Goal: Information Seeking & Learning: Learn about a topic

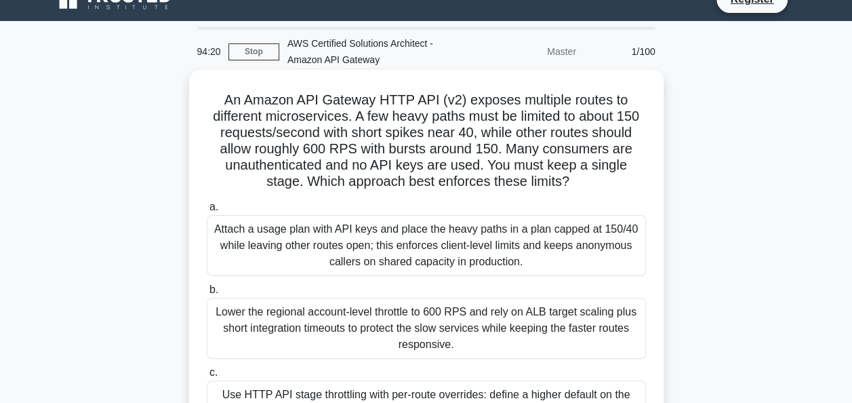
scroll to position [18, 0]
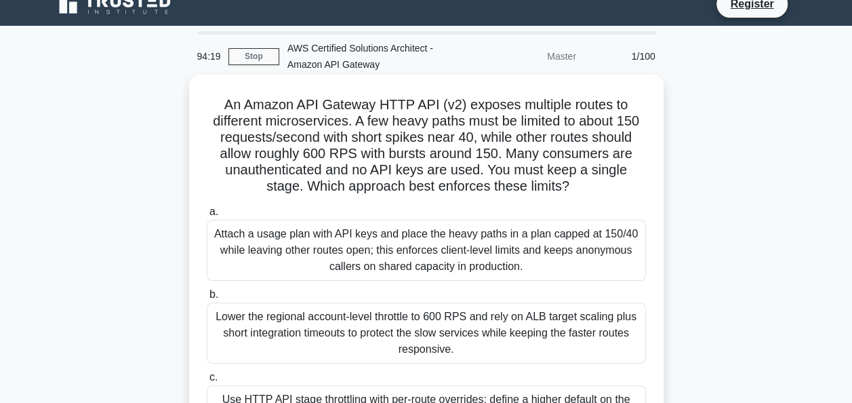
click at [524, 228] on div "Attach a usage plan with API keys and place the heavy paths in a plan capped at…" at bounding box center [426, 250] width 439 height 61
click at [207, 216] on input "a. Attach a usage plan with API keys and place the heavy paths in a plan capped…" at bounding box center [207, 212] width 0 height 9
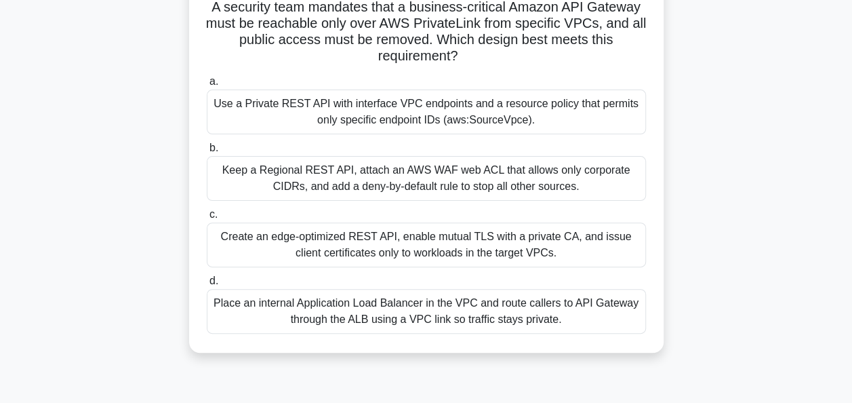
scroll to position [90, 0]
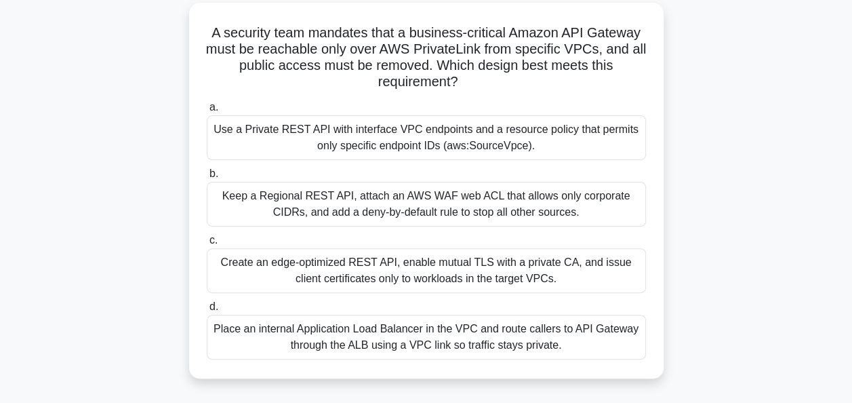
drag, startPoint x: 205, startPoint y: 28, endPoint x: 571, endPoint y: 345, distance: 483.2
click at [571, 345] on div "A security team mandates that a business-critical Amazon API Gateway must be re…" at bounding box center [427, 190] width 464 height 365
copy div "A security team mandates that a business-critical Amazon API Gateway must be re…"
click at [498, 261] on div "Create an edge-optimized REST API, enable mutual TLS with a private CA, and iss…" at bounding box center [426, 270] width 439 height 45
click at [207, 245] on input "c. Create an edge-optimized REST API, enable mutual TLS with a private CA, and …" at bounding box center [207, 240] width 0 height 9
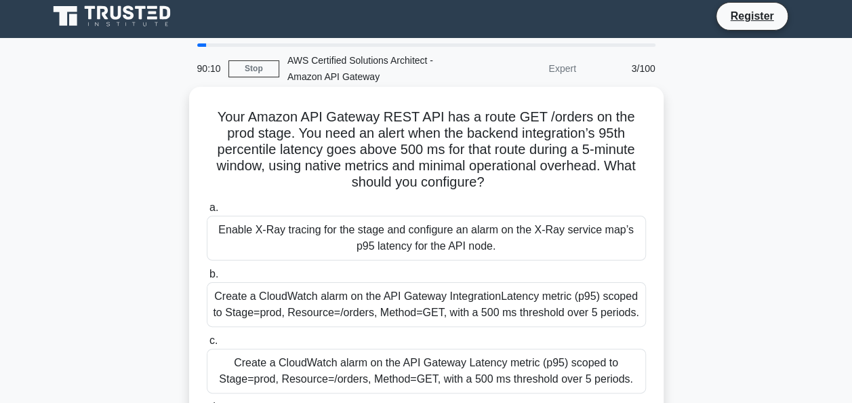
scroll to position [0, 0]
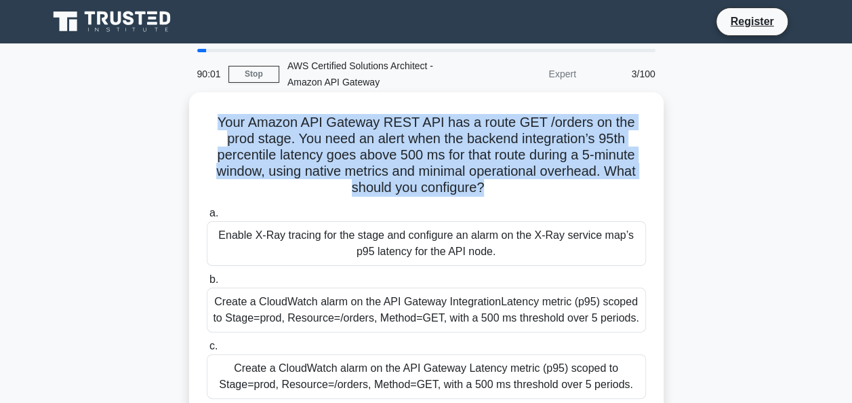
drag, startPoint x: 218, startPoint y: 125, endPoint x: 484, endPoint y: 194, distance: 274.7
click at [484, 194] on h5 "Your Amazon API Gateway REST API has a route GET /orders on the prod stage. You…" at bounding box center [426, 155] width 442 height 83
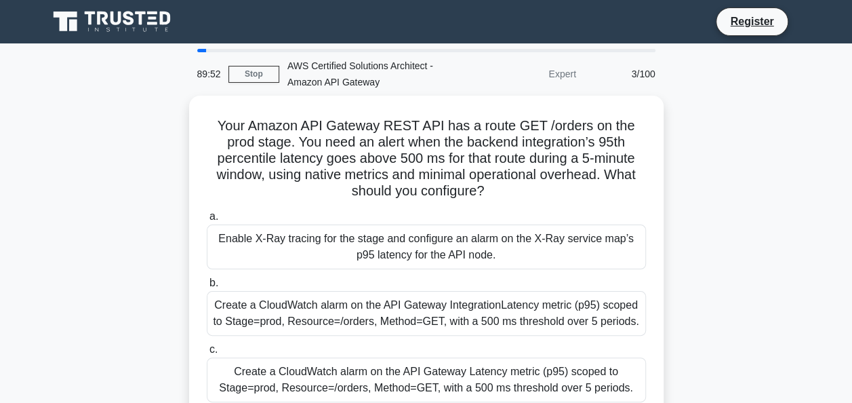
click at [96, 91] on div "89:52 Stop AWS Certified Solutions Architect - Amazon API Gateway Expert 3/100 …" at bounding box center [426, 388] width 773 height 678
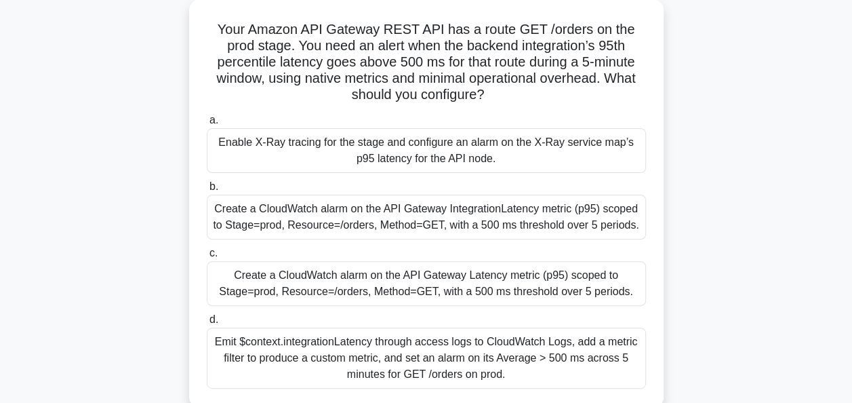
scroll to position [92, 0]
drag, startPoint x: 217, startPoint y: 32, endPoint x: 508, endPoint y: 372, distance: 447.3
click at [508, 372] on div "Your Amazon API Gateway REST API has a route GET /orders on the prod stage. You…" at bounding box center [427, 203] width 464 height 397
copy div "Your Amazon API Gateway REST API has a route GET /orders on the prod stage. You…"
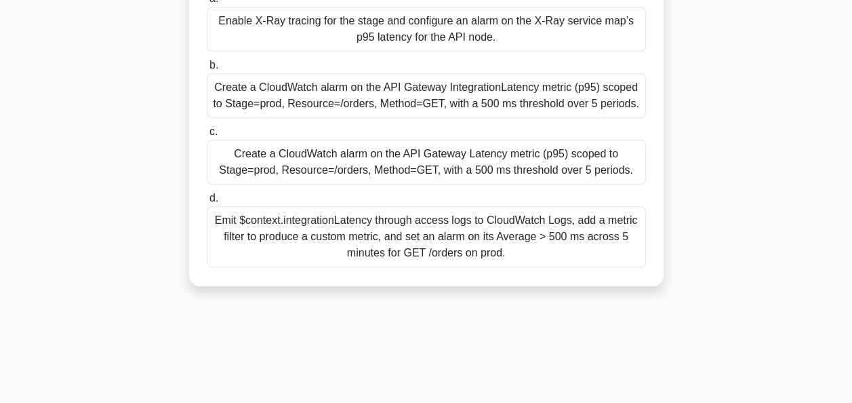
scroll to position [212, 0]
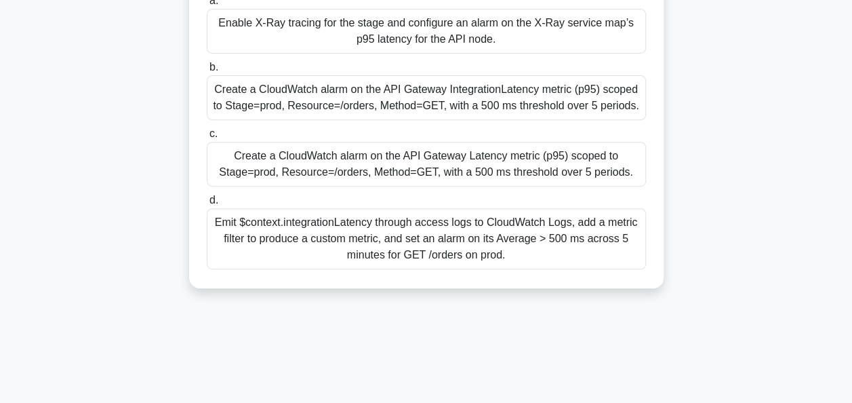
click at [423, 151] on div "Create a CloudWatch alarm on the API Gateway Latency metric (p95) scoped to Sta…" at bounding box center [426, 164] width 439 height 45
click at [207, 138] on input "c. Create a CloudWatch alarm on the API Gateway Latency metric (p95) scoped to …" at bounding box center [207, 134] width 0 height 9
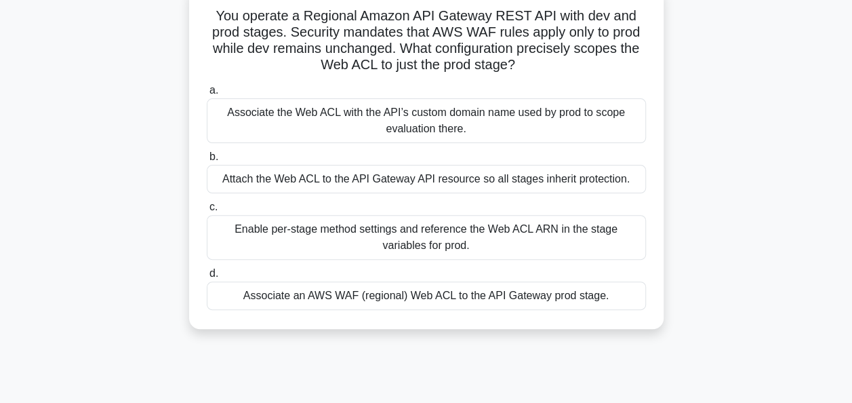
scroll to position [107, 0]
click at [523, 107] on div "Associate the Web ACL with the API’s custom domain name used by prod to scope e…" at bounding box center [426, 120] width 439 height 45
click at [207, 94] on input "a. Associate the Web ACL with the API’s custom domain name used by prod to scop…" at bounding box center [207, 89] width 0 height 9
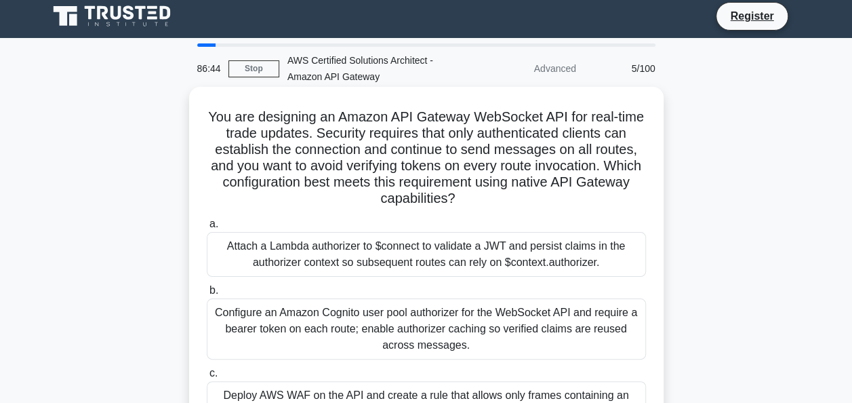
scroll to position [0, 0]
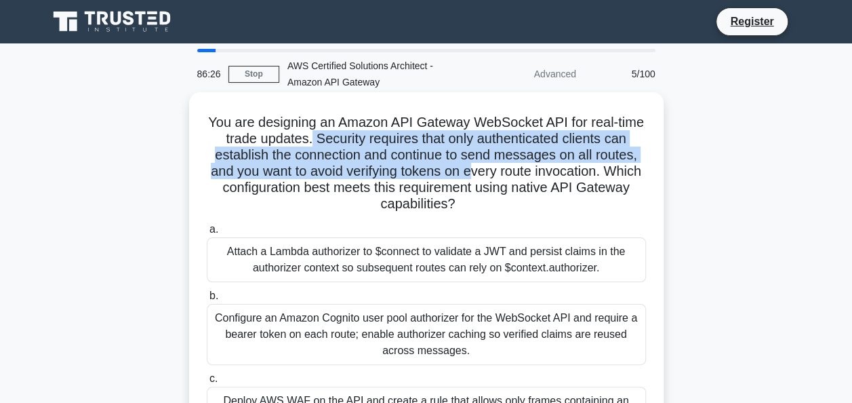
drag, startPoint x: 326, startPoint y: 141, endPoint x: 498, endPoint y: 161, distance: 173.5
click at [498, 161] on h5 "You are designing an Amazon API Gateway WebSocket API for real-time trade updat…" at bounding box center [426, 163] width 442 height 99
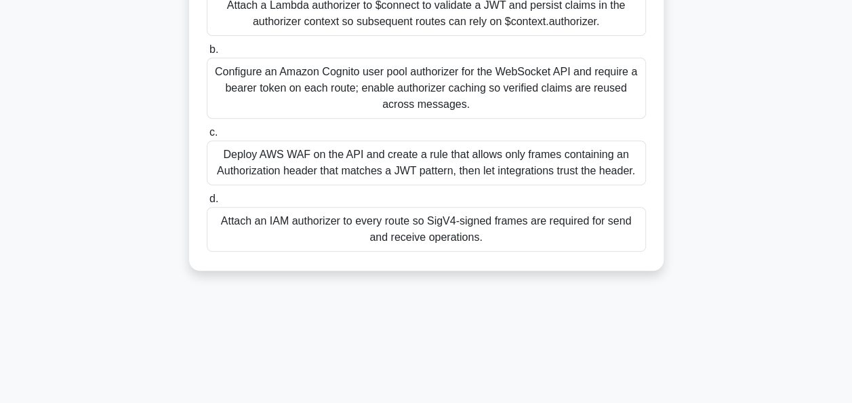
scroll to position [330, 0]
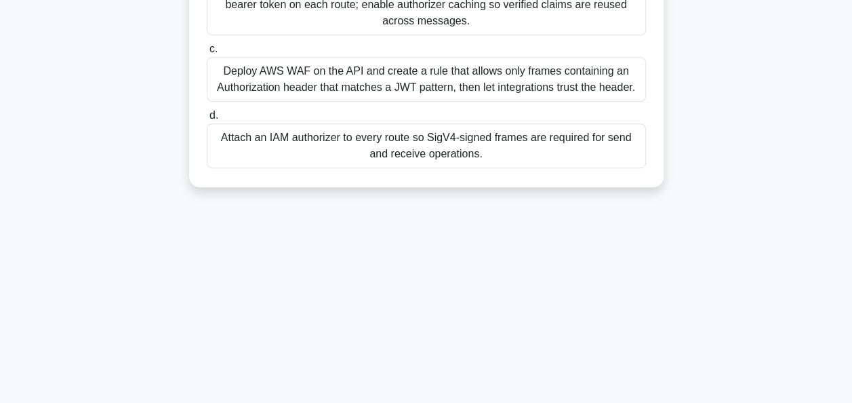
drag, startPoint x: 218, startPoint y: 23, endPoint x: 495, endPoint y: 176, distance: 316.0
copy div "You are designing an Amazon API Gateway WebSocket API for real-time trade updat…"
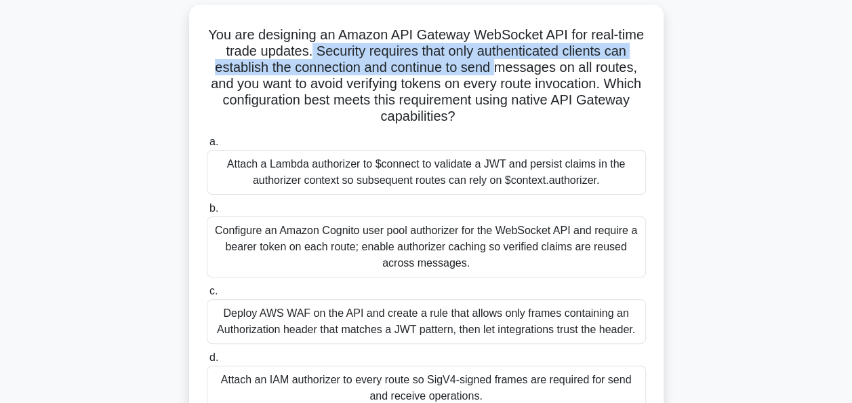
scroll to position [79, 0]
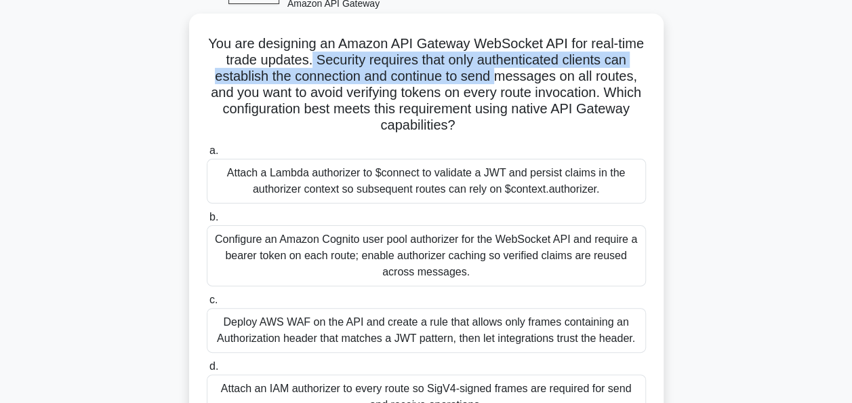
click at [461, 201] on div "Attach a Lambda authorizer to $connect to validate a JWT and persist claims in …" at bounding box center [426, 181] width 439 height 45
click at [207, 155] on input "a. Attach a Lambda authorizer to $connect to validate a JWT and persist claims …" at bounding box center [207, 150] width 0 height 9
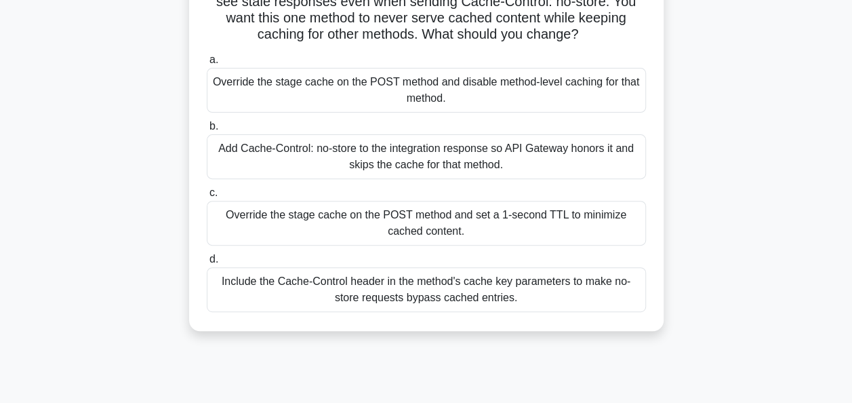
scroll to position [330, 0]
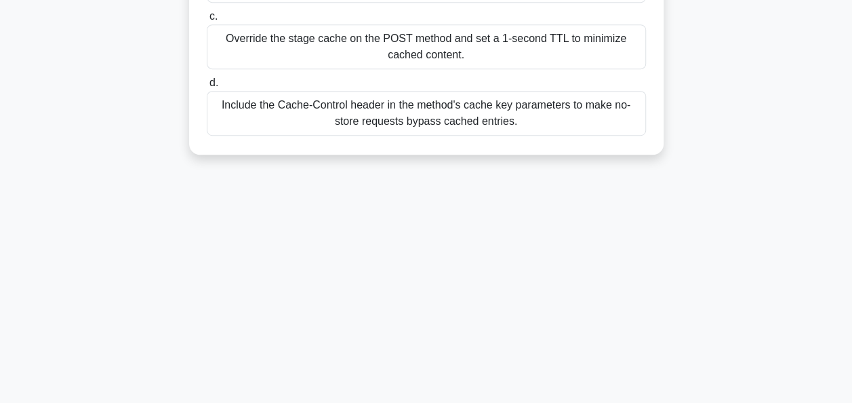
drag, startPoint x: 208, startPoint y: 120, endPoint x: 513, endPoint y: 125, distance: 305.9
copy div "Your Amazon API Gateway REST API has stage-level caching enabled. A specific PO…"
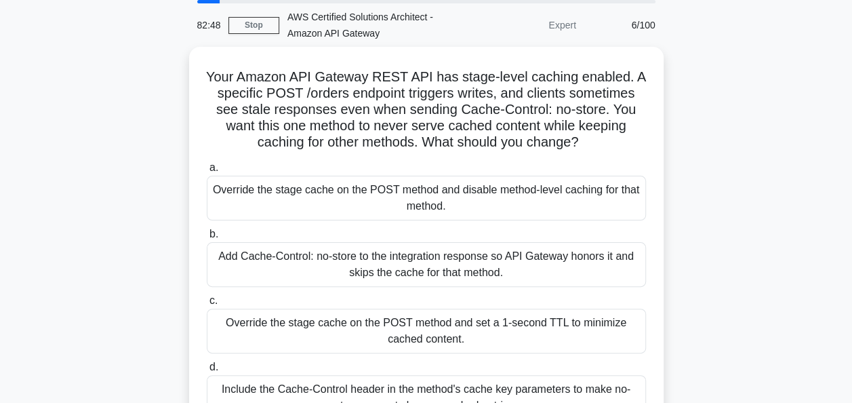
scroll to position [35, 0]
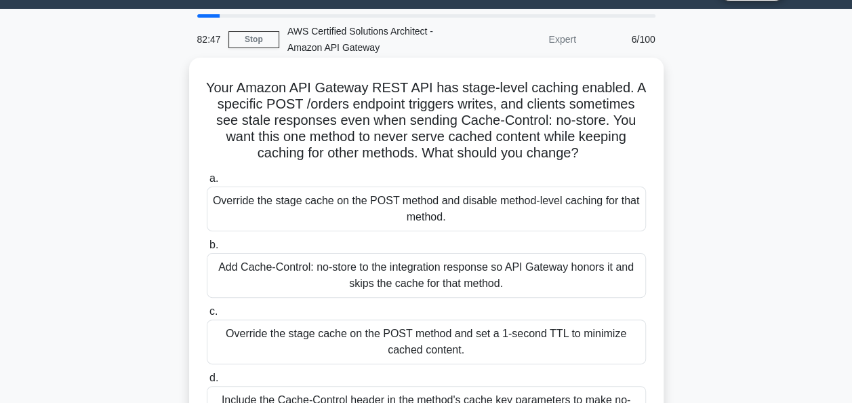
click at [427, 173] on label "a. Override the stage cache on the POST method and disable method-level caching…" at bounding box center [426, 200] width 439 height 61
click at [207, 174] on input "a. Override the stage cache on the POST method and disable method-level caching…" at bounding box center [207, 178] width 0 height 9
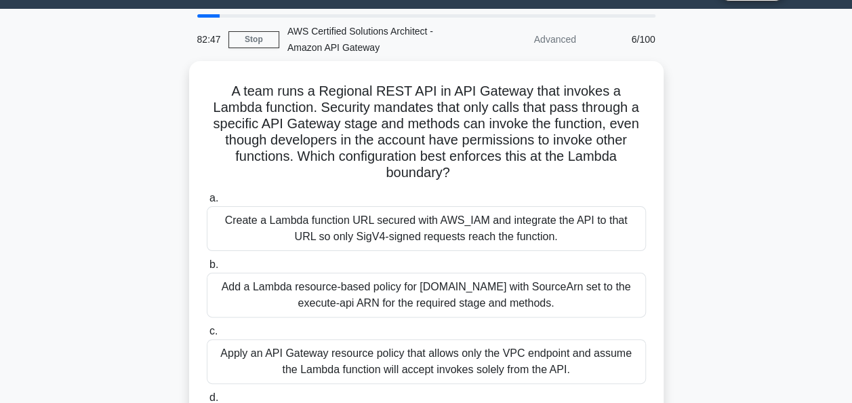
click at [427, 187] on div "a. Create a Lambda function URL secured with AWS_IAM and integrate the API to t…" at bounding box center [427, 320] width 456 height 266
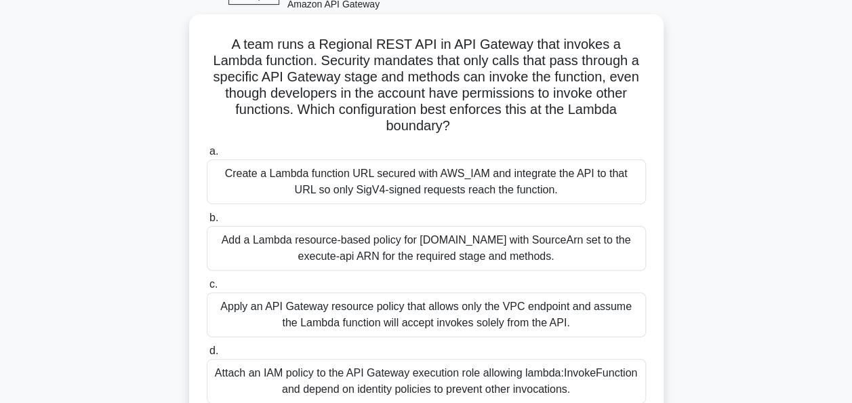
scroll to position [85, 0]
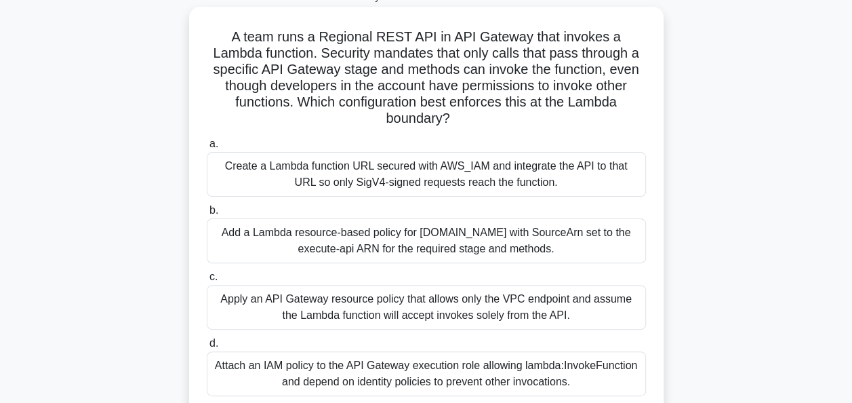
drag, startPoint x: 202, startPoint y: 55, endPoint x: 570, endPoint y: 359, distance: 477.3
click at [570, 359] on div "A team runs a Regional REST API in API Gateway that invokes a Lambda function. …" at bounding box center [427, 210] width 464 height 397
copy div "A team runs a Regional REST API in API Gateway that invokes a Lambda function. …"
click at [610, 225] on div "Add a Lambda resource-based policy for apigateway.amazonaws.com with SourceArn …" at bounding box center [426, 240] width 439 height 45
click at [207, 215] on input "b. Add a Lambda resource-based policy for apigateway.amazonaws.com with SourceA…" at bounding box center [207, 210] width 0 height 9
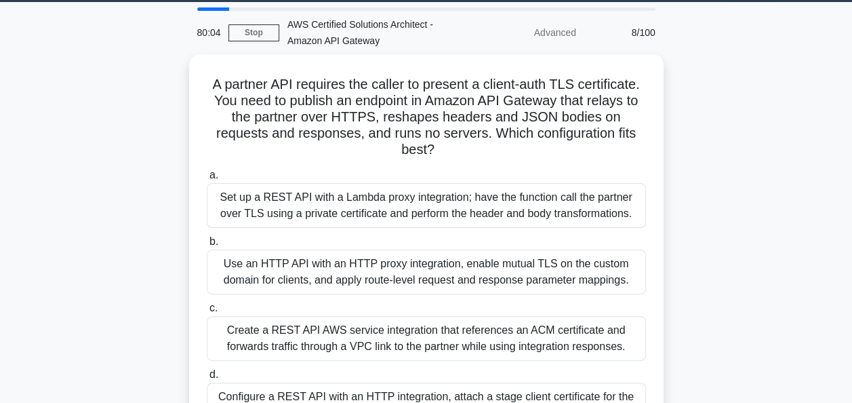
scroll to position [0, 0]
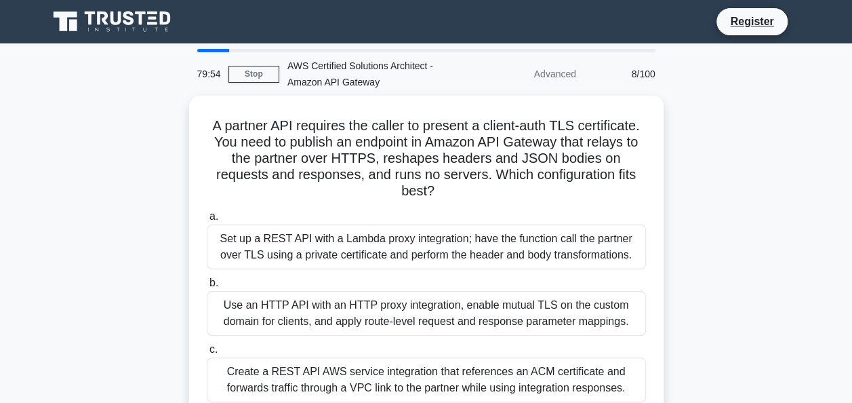
click at [121, 11] on icon at bounding box center [113, 22] width 130 height 26
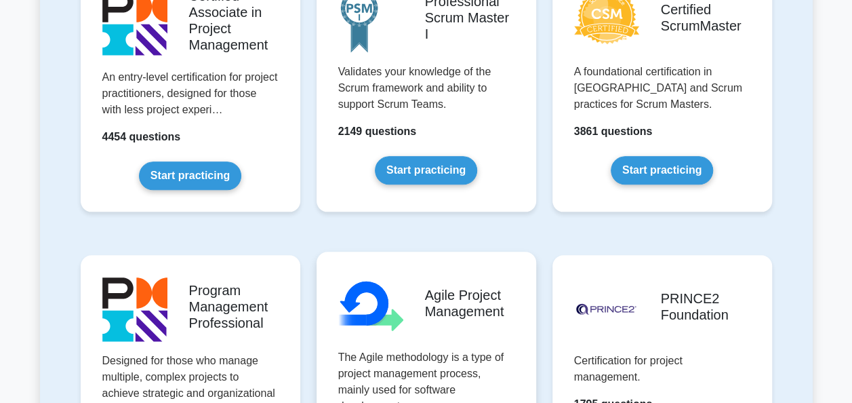
scroll to position [652, 0]
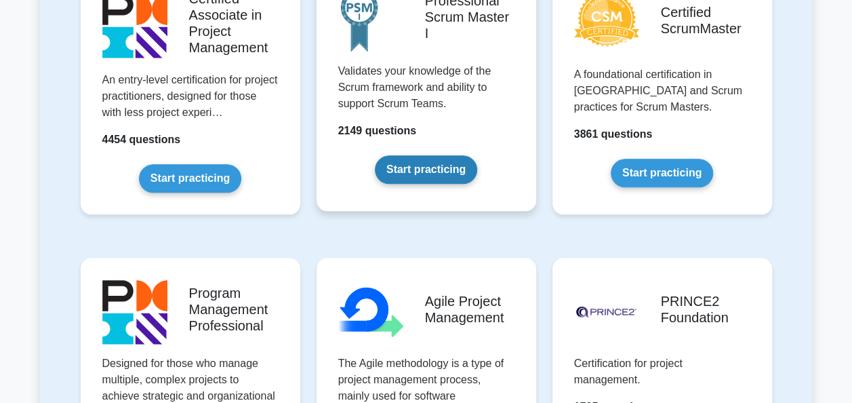
click at [426, 168] on link "Start practicing" at bounding box center [426, 169] width 102 height 28
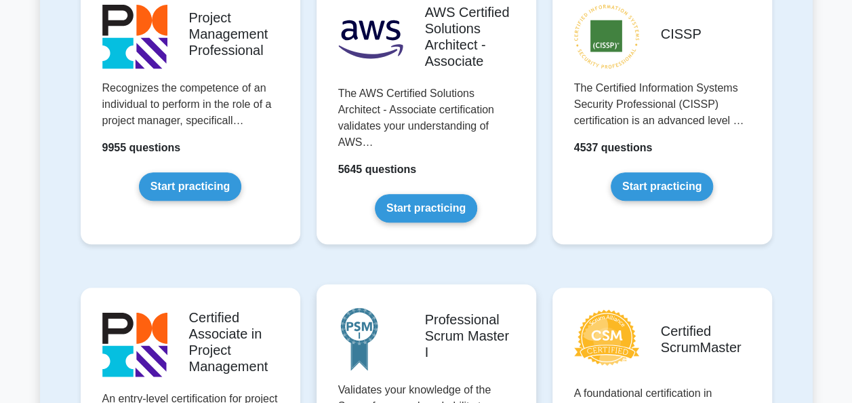
scroll to position [331, 0]
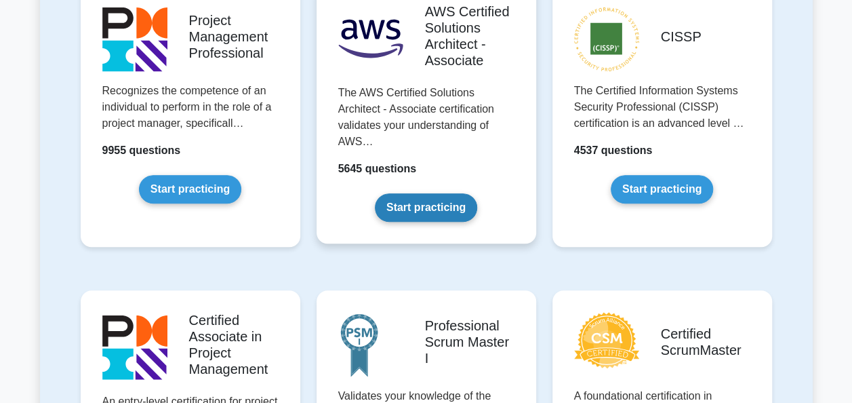
click at [429, 199] on link "Start practicing" at bounding box center [426, 207] width 102 height 28
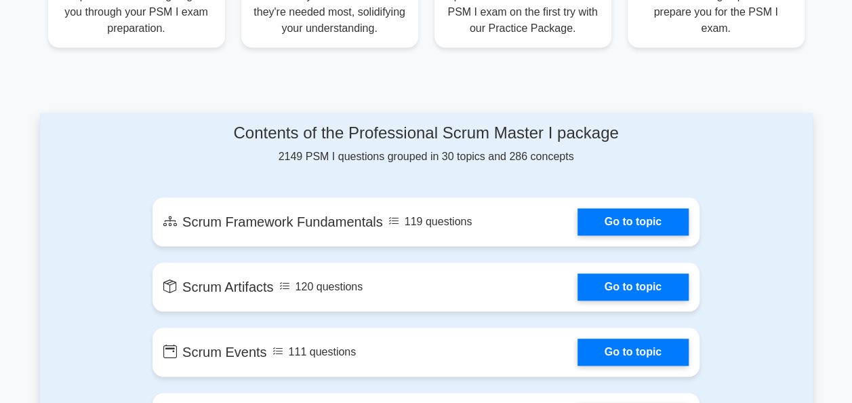
scroll to position [624, 0]
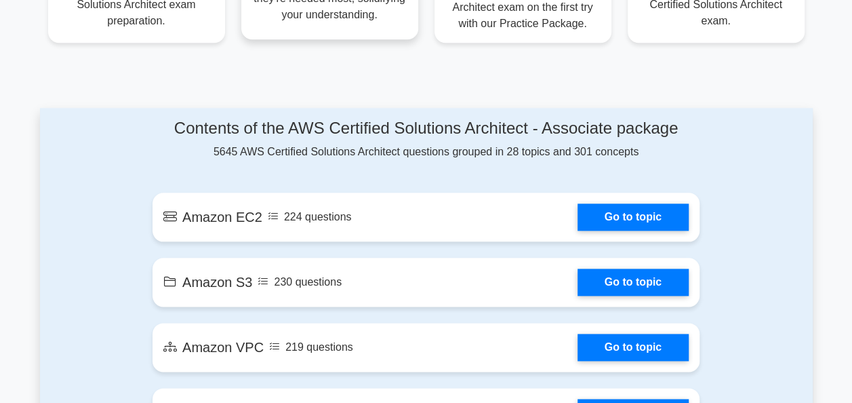
scroll to position [665, 0]
